Goal: Task Accomplishment & Management: Complete application form

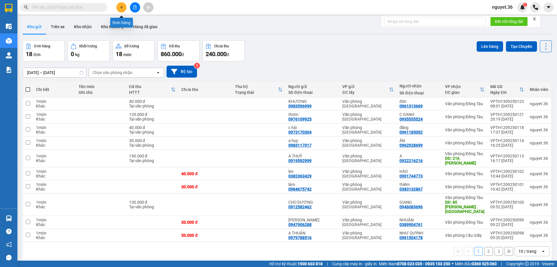
click at [120, 9] on icon "plus" at bounding box center [122, 7] width 4 height 4
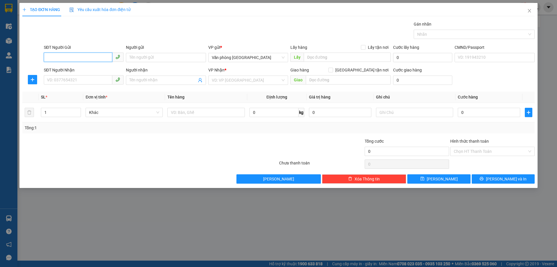
click at [76, 59] on input "SĐT Người Gửi" at bounding box center [78, 57] width 68 height 9
type input "0967015888"
click at [86, 72] on div "0967015888 - [PERSON_NAME]" at bounding box center [83, 69] width 73 height 6
type input "C LỘC"
type input "0967015888"
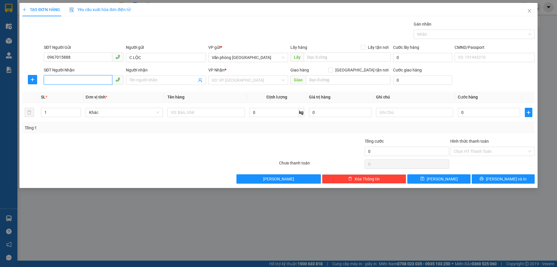
click at [77, 79] on input "SĐT Người Nhận" at bounding box center [78, 79] width 68 height 9
click at [71, 80] on input "SĐT Người Nhận" at bounding box center [78, 79] width 68 height 9
type input "0378544760"
click at [135, 80] on input "Người nhận" at bounding box center [162, 80] width 67 height 6
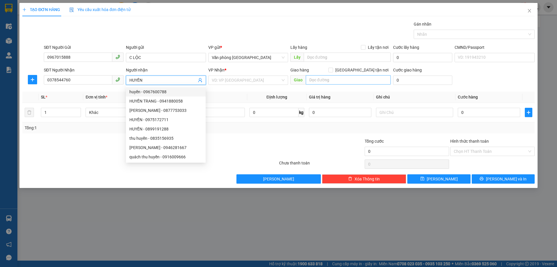
type input "HUYỀN"
click at [318, 81] on input "text" at bounding box center [348, 79] width 85 height 9
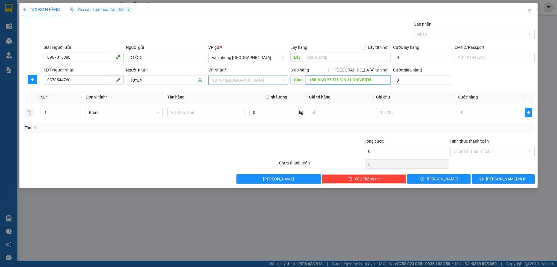
type input "15B NGÕ 75 TƯ ĐÌNH LONG BIÊN"
click at [252, 79] on input "search" at bounding box center [246, 80] width 69 height 9
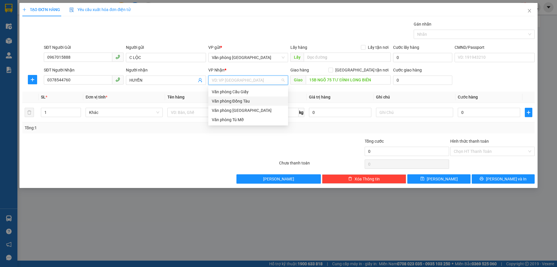
click at [245, 102] on div "Văn phòng Đồng Tàu" at bounding box center [248, 101] width 73 height 6
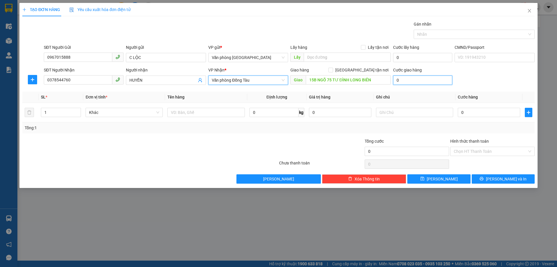
click at [404, 81] on input "0" at bounding box center [422, 79] width 59 height 9
type input "1"
type input "10"
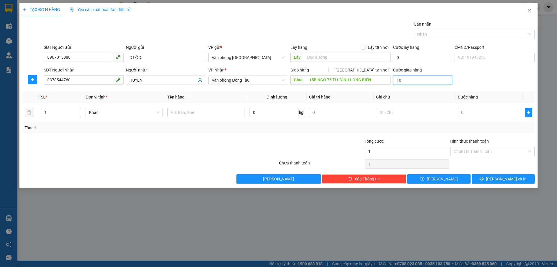
type input "10"
type input "100"
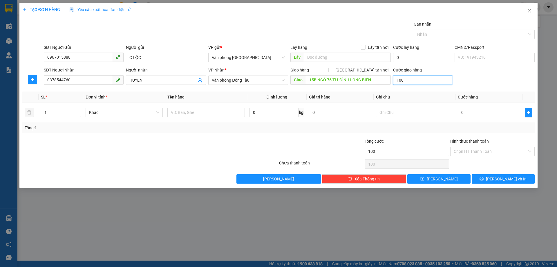
type input "1.000"
type input "10.000"
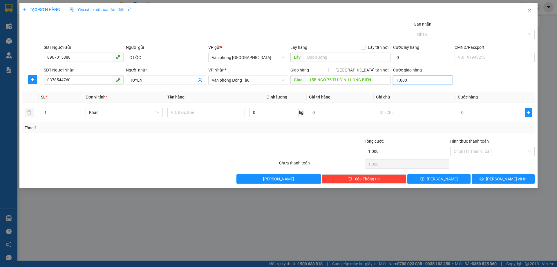
type input "10.000"
type input "100.000"
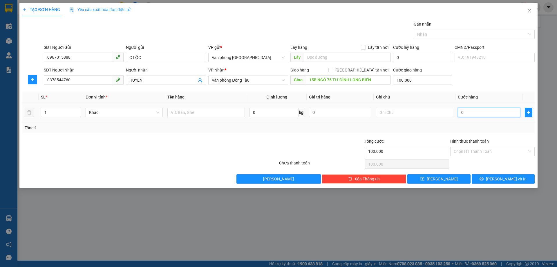
click at [466, 112] on input "0" at bounding box center [489, 112] width 62 height 9
type input "4"
type input "100.004"
type input "40"
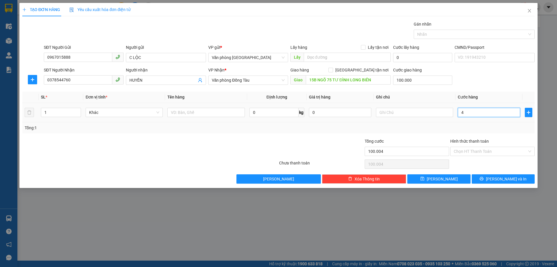
type input "100.040"
type input "400"
type input "100.400"
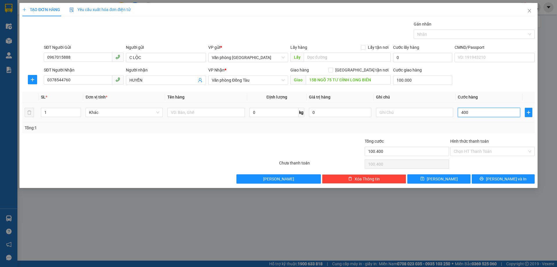
type input "4.000"
type input "104.000"
type input "40.000"
type input "140.000"
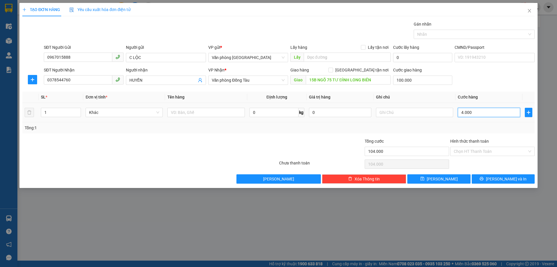
type input "140.000"
type input "40.000"
click at [476, 149] on input "Hình thức thanh toán" at bounding box center [490, 151] width 73 height 9
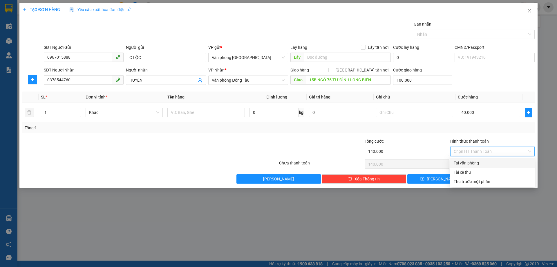
click at [470, 163] on div "Tại văn phòng" at bounding box center [492, 163] width 77 height 6
type input "0"
click at [484, 177] on icon "printer" at bounding box center [482, 178] width 4 height 4
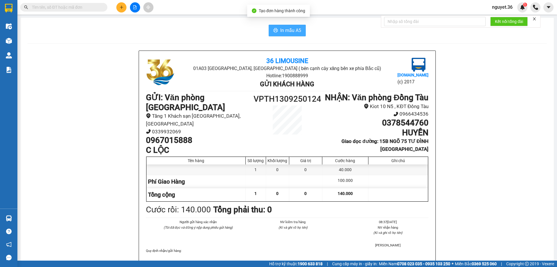
click at [291, 32] on span "In mẫu A5" at bounding box center [290, 30] width 21 height 7
